Goal: Check status: Check status

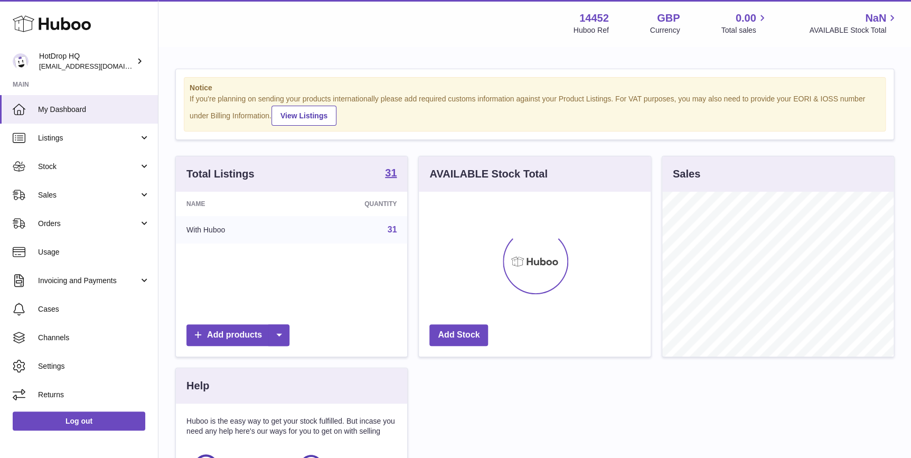
scroll to position [164, 231]
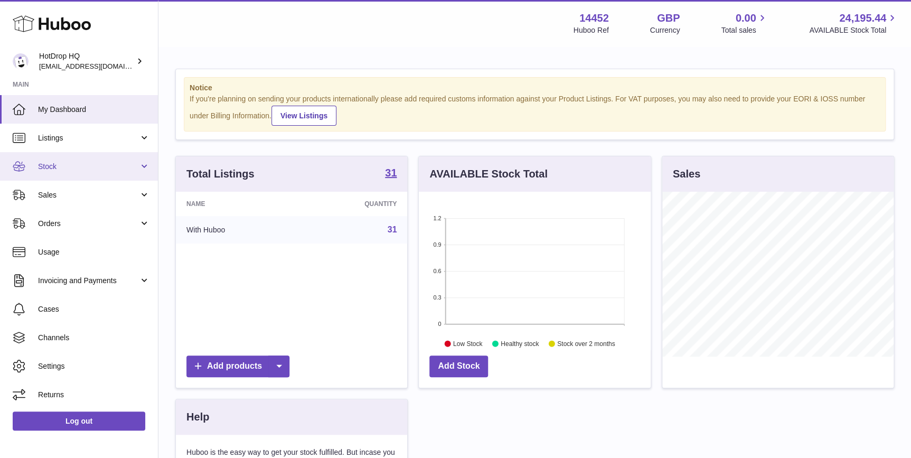
click at [92, 168] on span "Stock" at bounding box center [88, 167] width 101 height 10
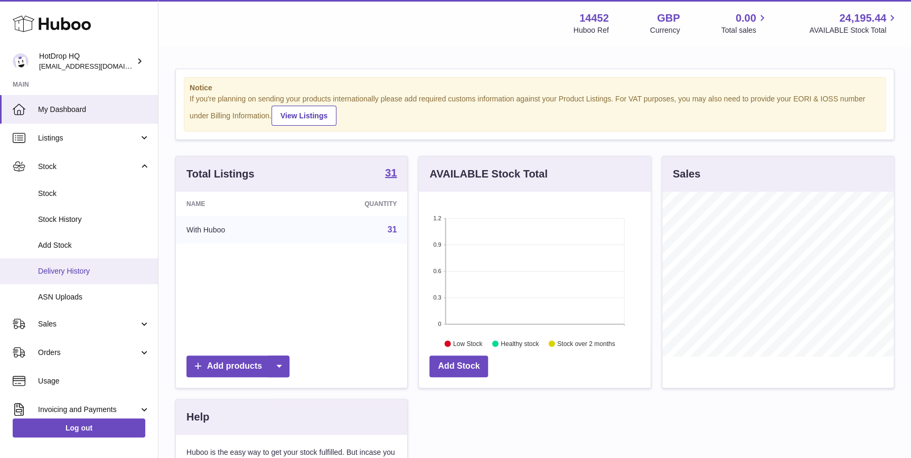
click at [81, 269] on span "Delivery History" at bounding box center [94, 271] width 112 height 10
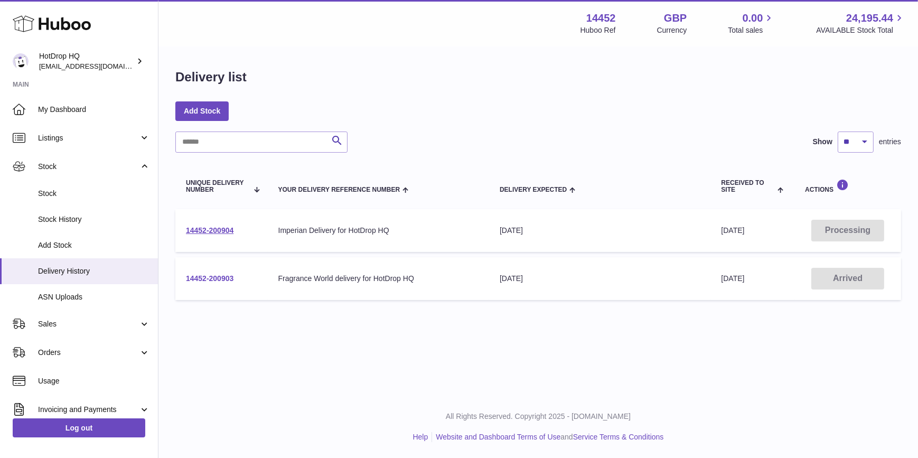
click at [212, 279] on link "14452-200903" at bounding box center [210, 278] width 48 height 8
click at [196, 233] on link "14452-200904" at bounding box center [210, 230] width 48 height 8
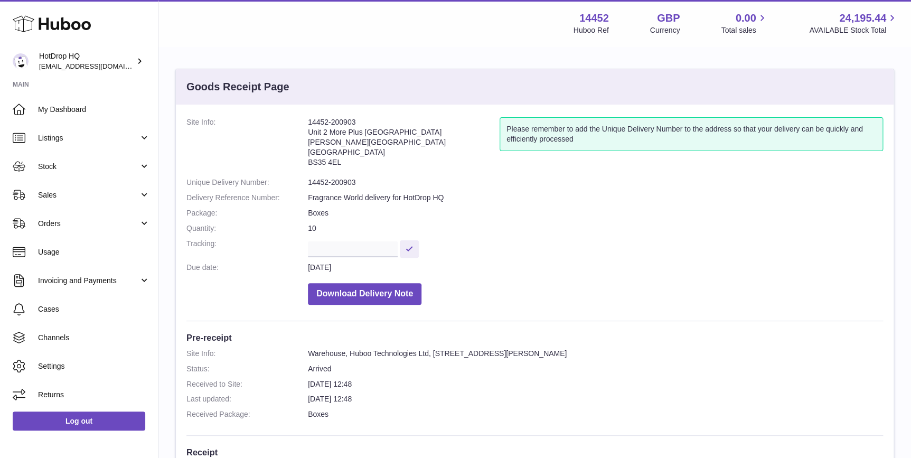
drag, startPoint x: 376, startPoint y: 123, endPoint x: 278, endPoint y: 124, distance: 97.7
click at [278, 124] on dl "Site Info: 14452-200903 Unit 2 More Plus Central Park Hudson Ave Severn Beach B…" at bounding box center [534, 213] width 697 height 193
drag, startPoint x: 367, startPoint y: 108, endPoint x: 367, endPoint y: 116, distance: 7.4
drag, startPoint x: 368, startPoint y: 119, endPoint x: 304, endPoint y: 116, distance: 63.5
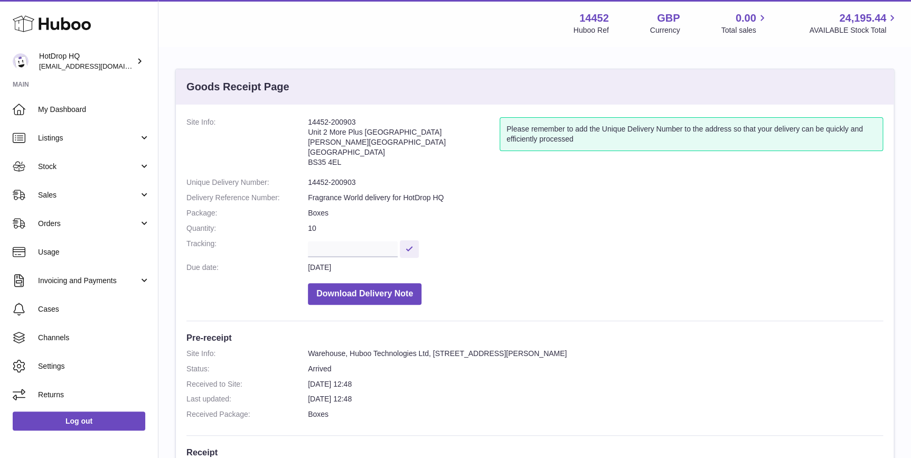
copy dl "14452-200903"
click at [452, 129] on address "14452-200903 Unit 2 More Plus Central Park Hudson Ave Severn Beach BS35 4EL" at bounding box center [404, 144] width 192 height 55
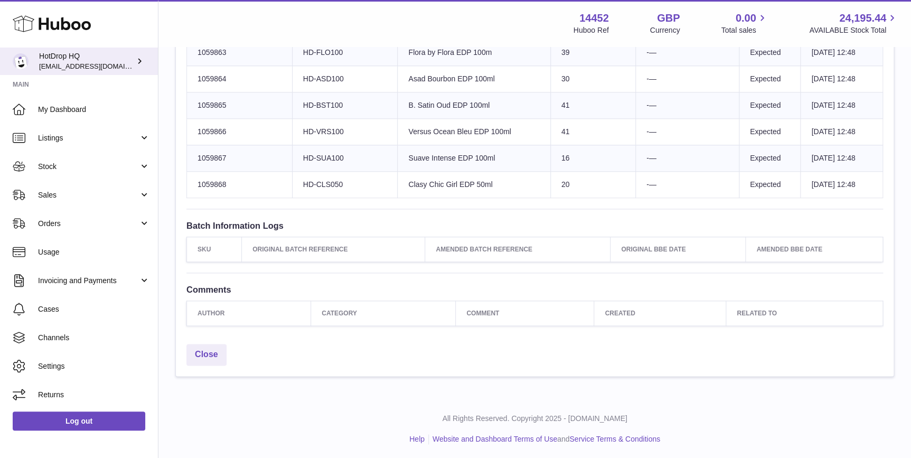
scroll to position [502, 0]
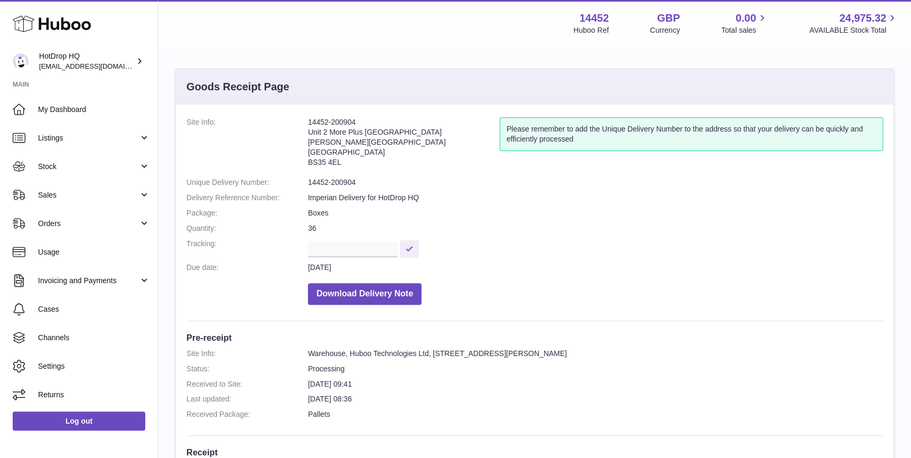
drag, startPoint x: 352, startPoint y: 121, endPoint x: 359, endPoint y: 118, distance: 7.6
click at [359, 118] on address "14452-200904 Unit 2 [GEOGRAPHIC_DATA][STREET_ADDRESS][PERSON_NAME]" at bounding box center [404, 144] width 192 height 55
drag, startPoint x: 359, startPoint y: 118, endPoint x: 365, endPoint y: 121, distance: 7.3
click at [370, 126] on address "14452-200904 Unit 2 [GEOGRAPHIC_DATA][STREET_ADDRESS][PERSON_NAME]" at bounding box center [404, 144] width 192 height 55
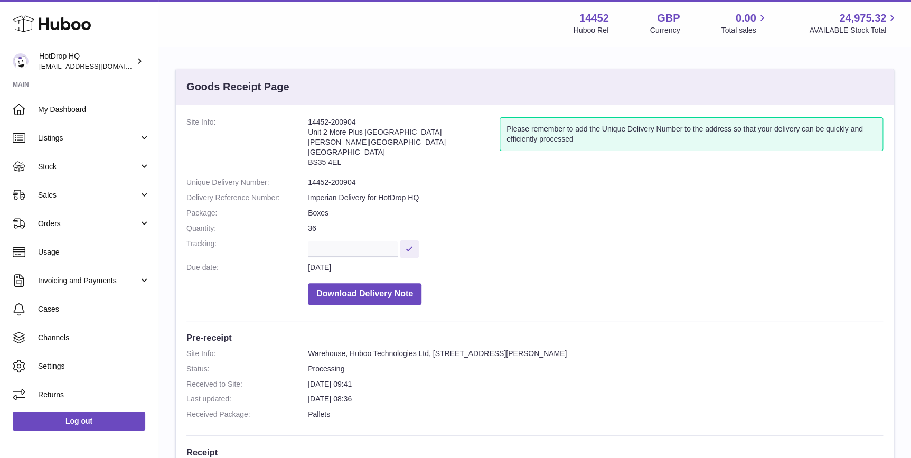
drag, startPoint x: 371, startPoint y: 117, endPoint x: 289, endPoint y: 117, distance: 81.9
click at [289, 117] on dl "Site Info: 14452-200904 Unit 2 More [GEOGRAPHIC_DATA][STREET_ADDRESS][PERSON_NA…" at bounding box center [534, 213] width 697 height 193
copy dl "14452-200904"
click at [507, 14] on div "Menu Huboo 14452 Huboo Ref GBP Currency 0.00 Total sales 24,975.32 AVAILABLE St…" at bounding box center [534, 23] width 727 height 24
